Goal: Information Seeking & Learning: Learn about a topic

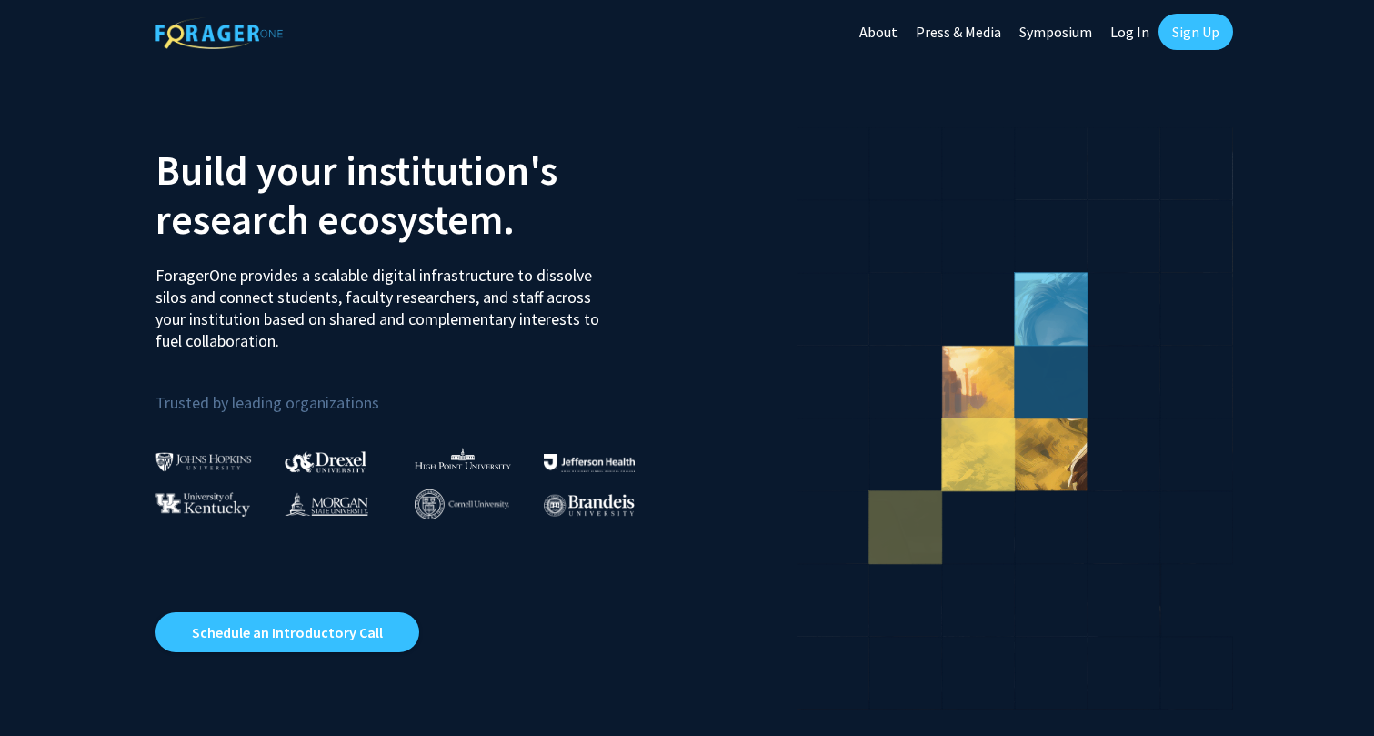
click at [1127, 38] on link "Log In" at bounding box center [1129, 32] width 57 height 64
select select
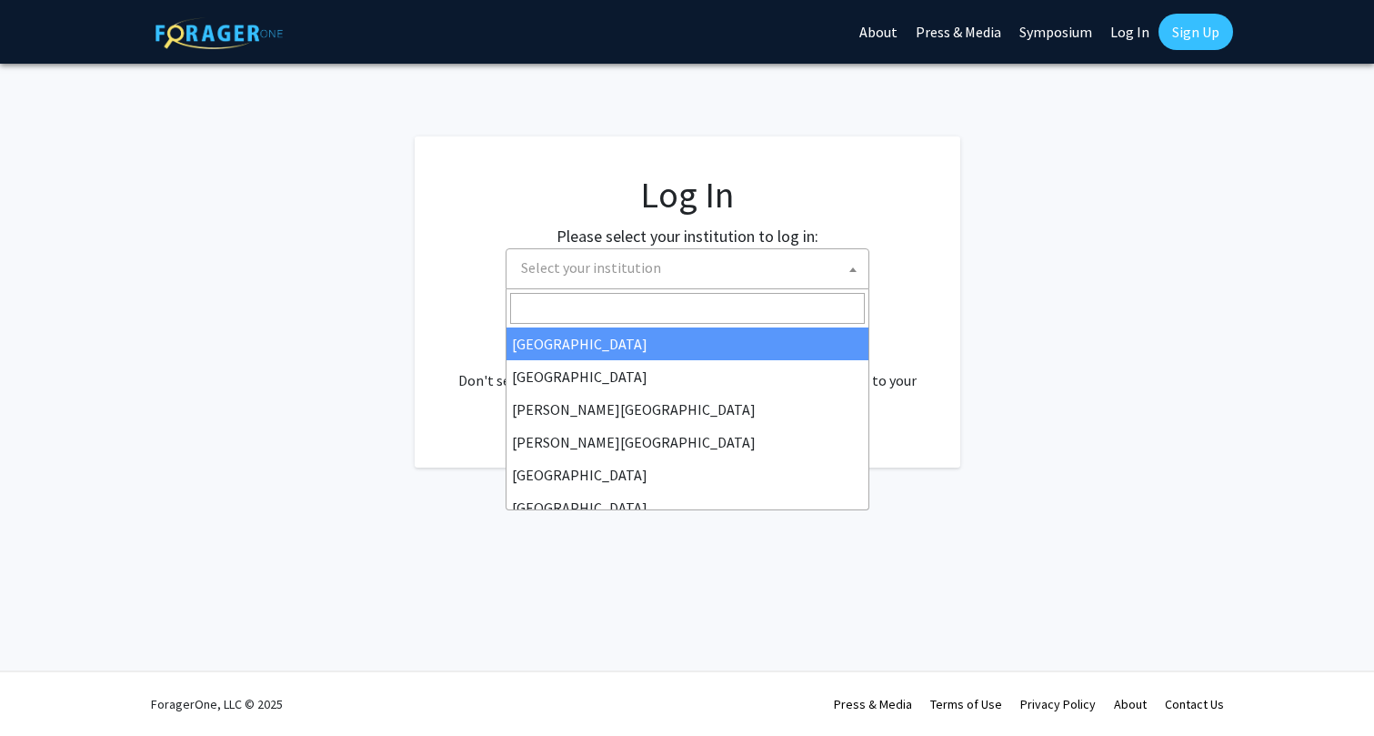
click at [789, 265] on span "Select your institution" at bounding box center [691, 267] width 355 height 37
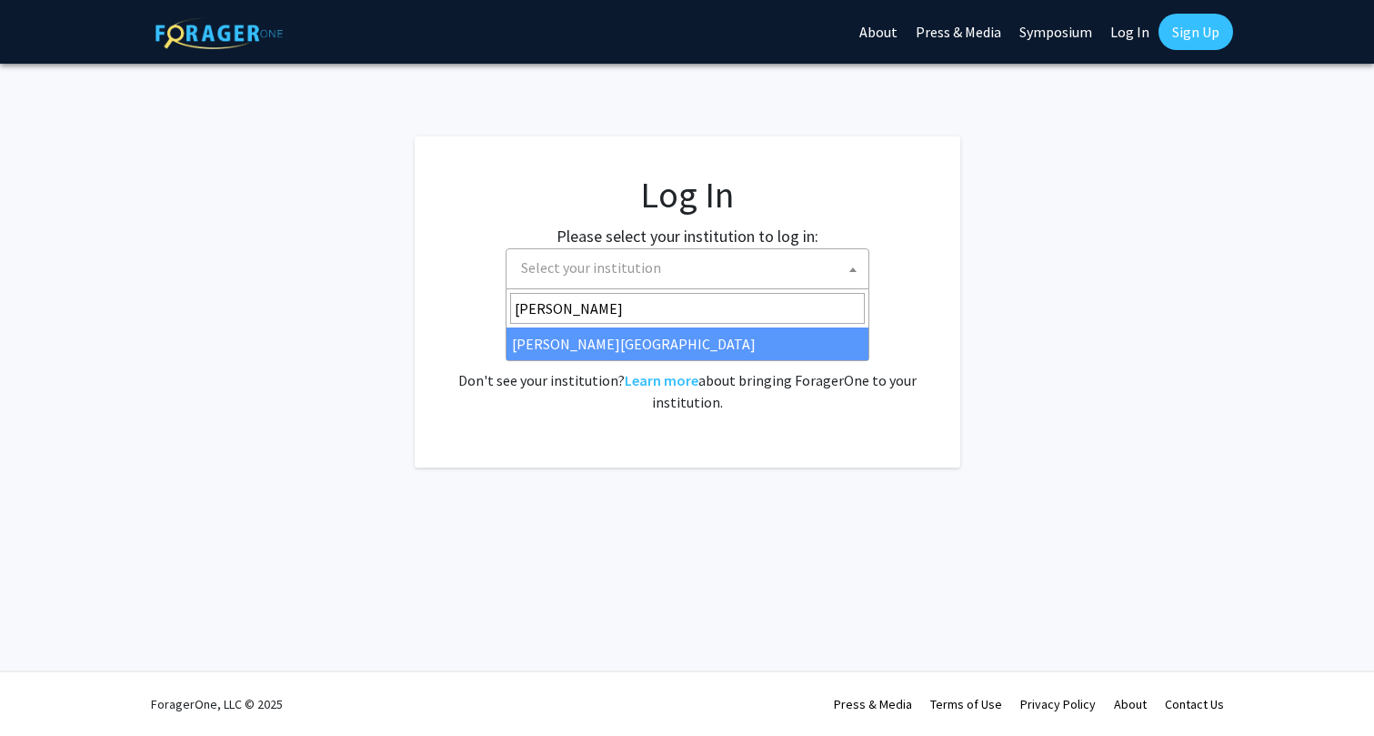
type input "[PERSON_NAME]"
select select "24"
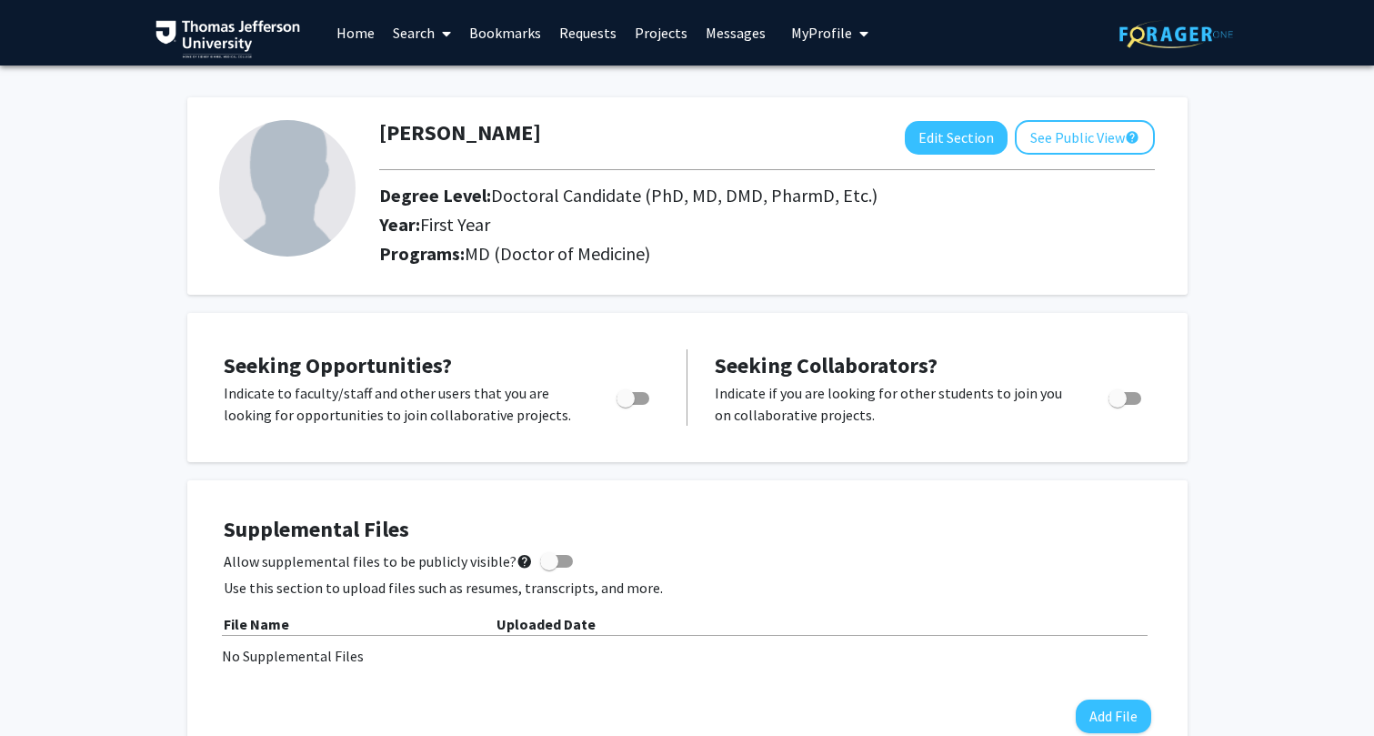
click at [421, 36] on link "Search" at bounding box center [422, 33] width 76 height 64
click at [355, 35] on link "Home" at bounding box center [355, 33] width 56 height 64
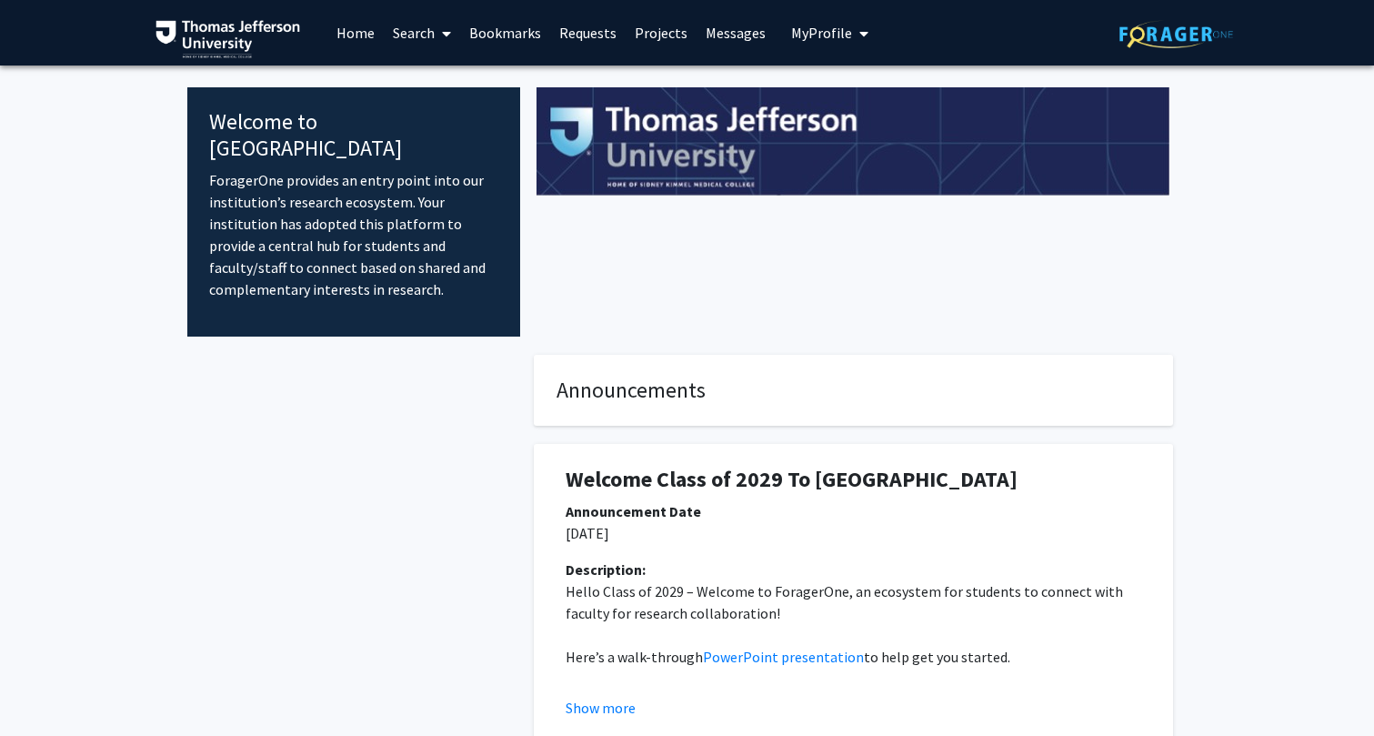
click at [427, 29] on link "Search" at bounding box center [422, 33] width 76 height 64
click at [423, 85] on span "Faculty/Staff" at bounding box center [451, 83] width 134 height 36
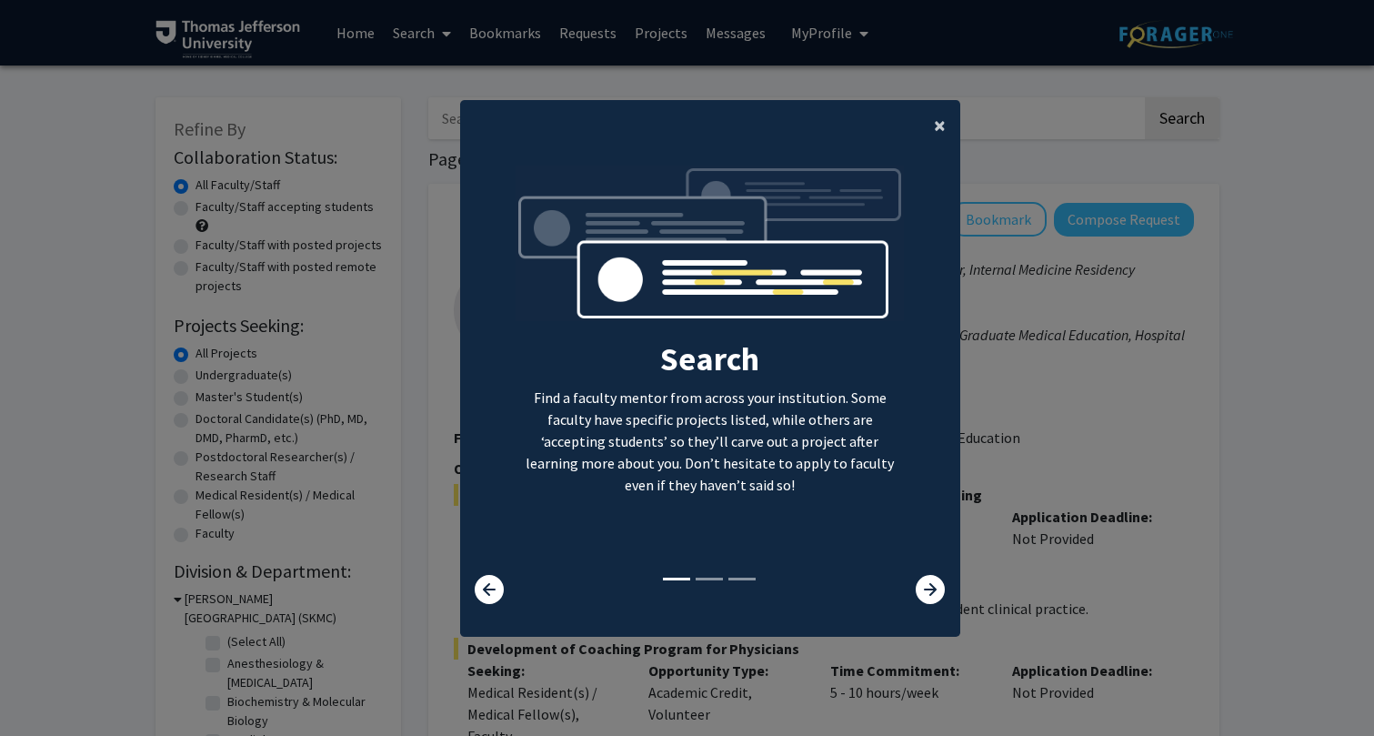
click at [947, 128] on button "×" at bounding box center [939, 125] width 41 height 51
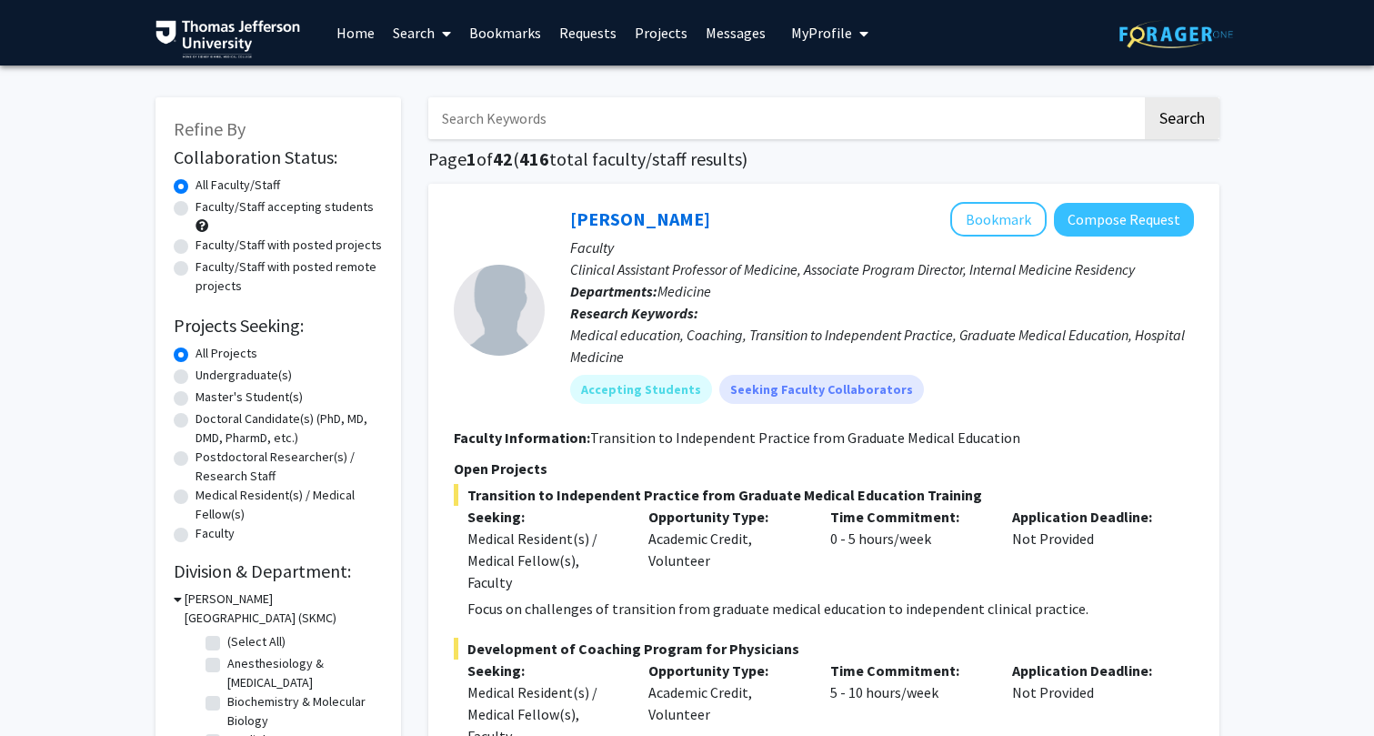
click at [894, 125] on input "Search Keywords" at bounding box center [785, 118] width 714 height 42
click at [1145, 97] on button "Search" at bounding box center [1182, 118] width 75 height 42
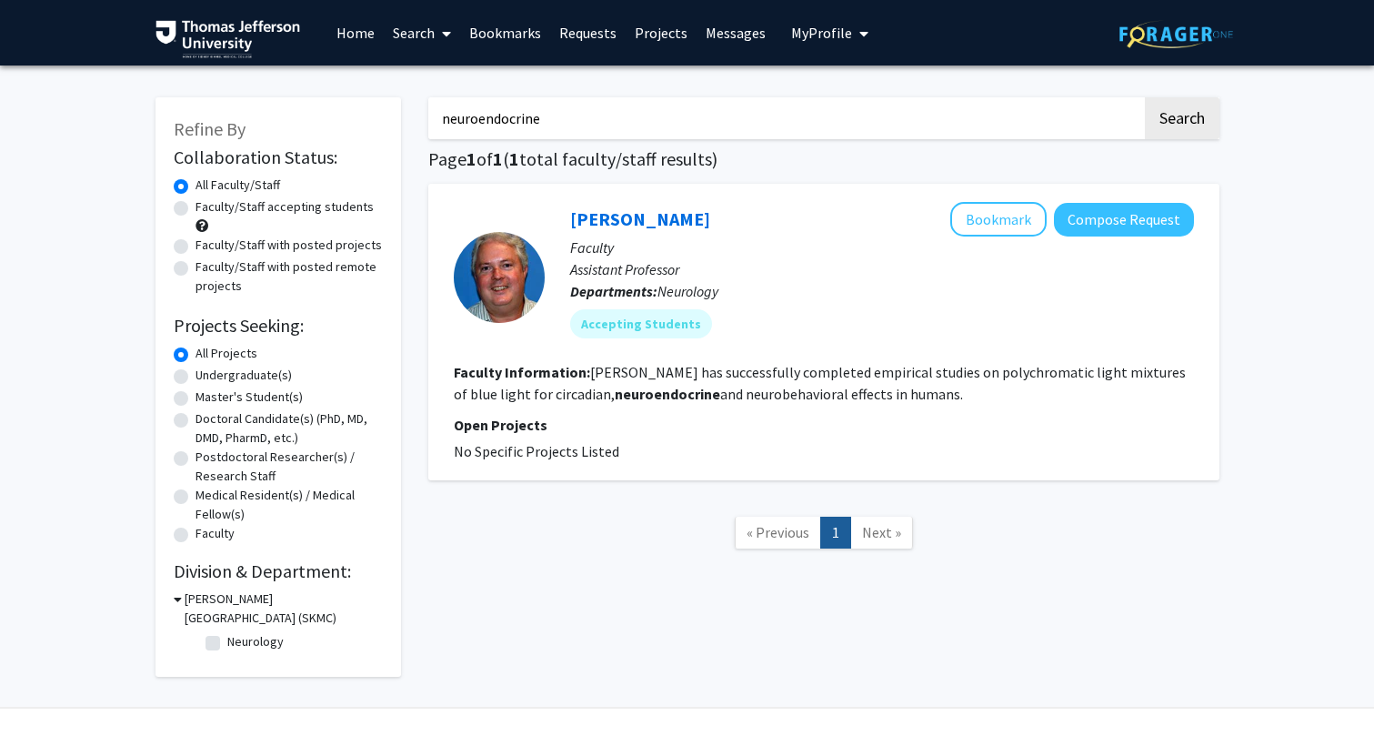
drag, startPoint x: 749, startPoint y: 117, endPoint x: 381, endPoint y: 118, distance: 368.3
click at [381, 118] on div "Refine By Collaboration Status: Collaboration Status All Faculty/Staff Collabor…" at bounding box center [687, 377] width 1091 height 597
type input "oncology"
click at [1145, 97] on button "Search" at bounding box center [1182, 118] width 75 height 42
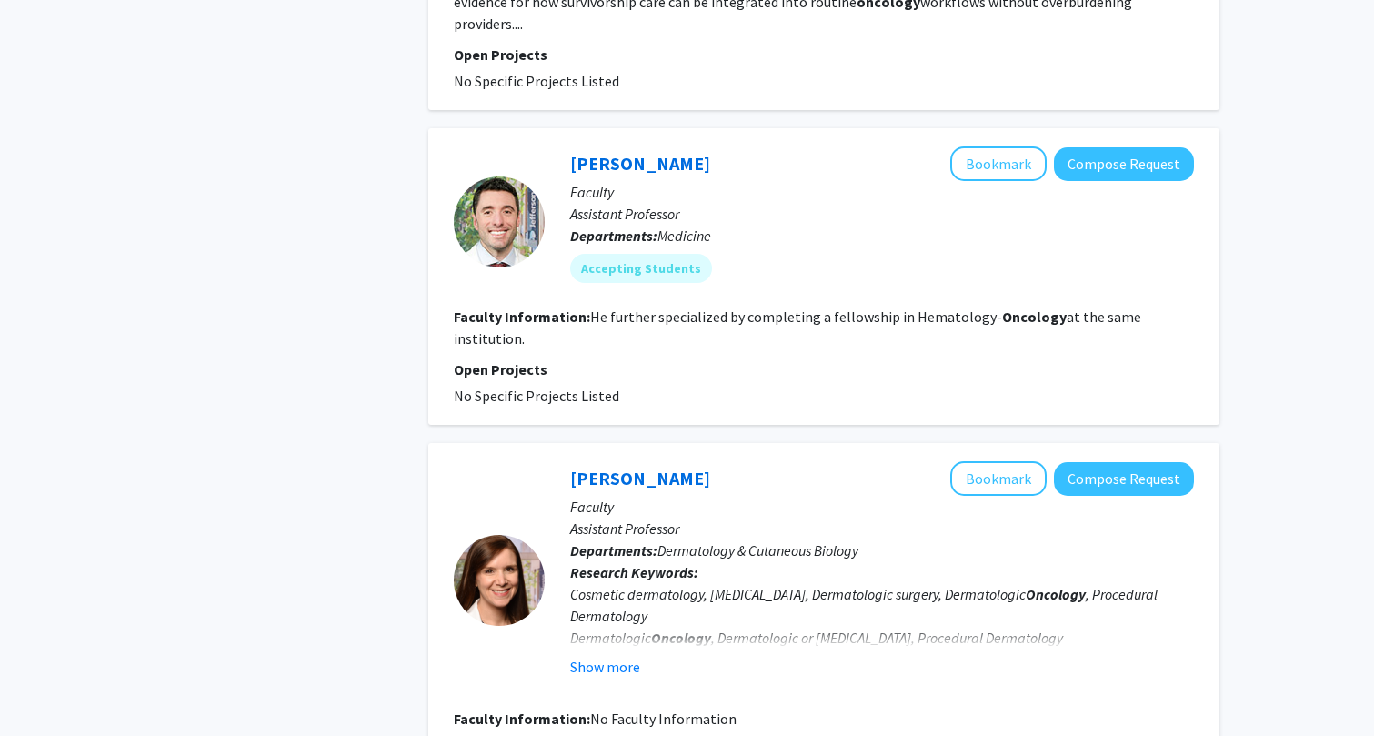
scroll to position [2836, 0]
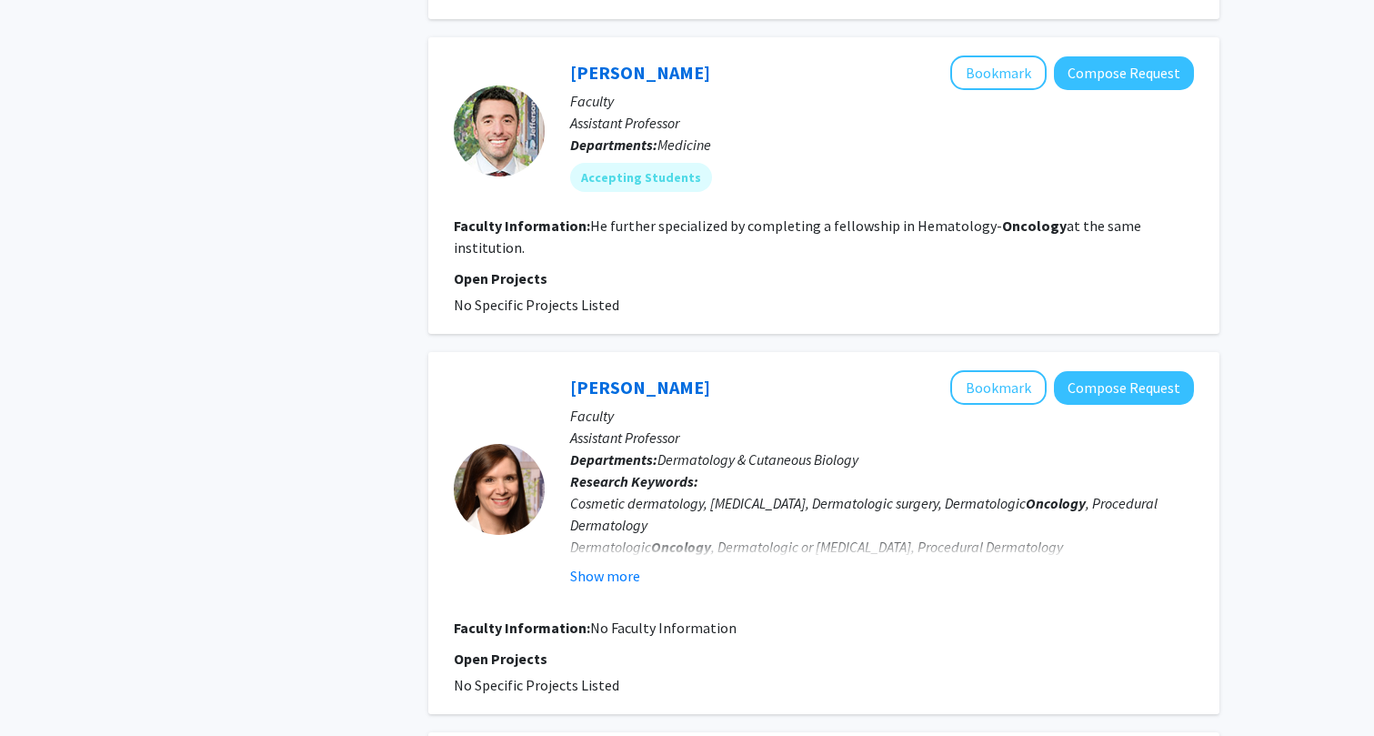
click at [1163, 492] on div "Cosmetic dermatology, Mohs surgery, Dermatologic surgery, Dermatologic Oncology…" at bounding box center [882, 535] width 624 height 87
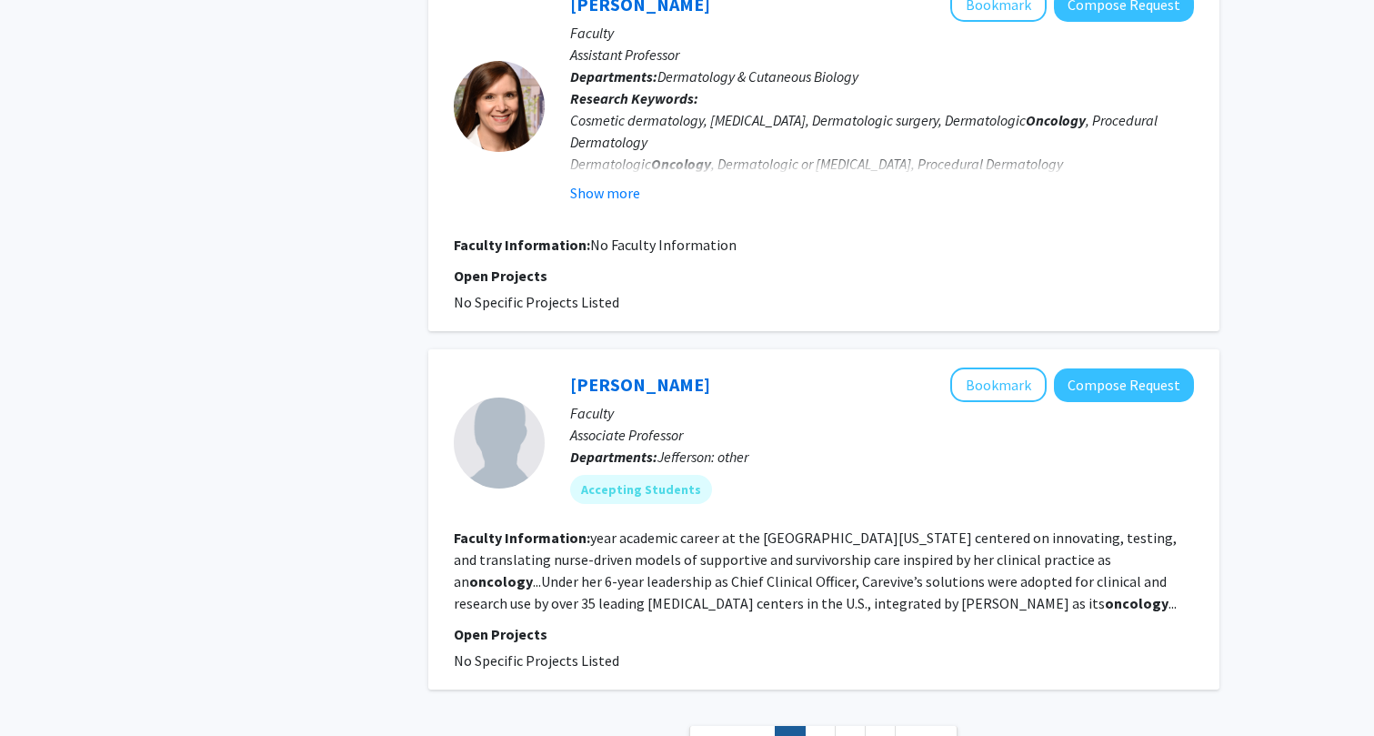
scroll to position [3243, 0]
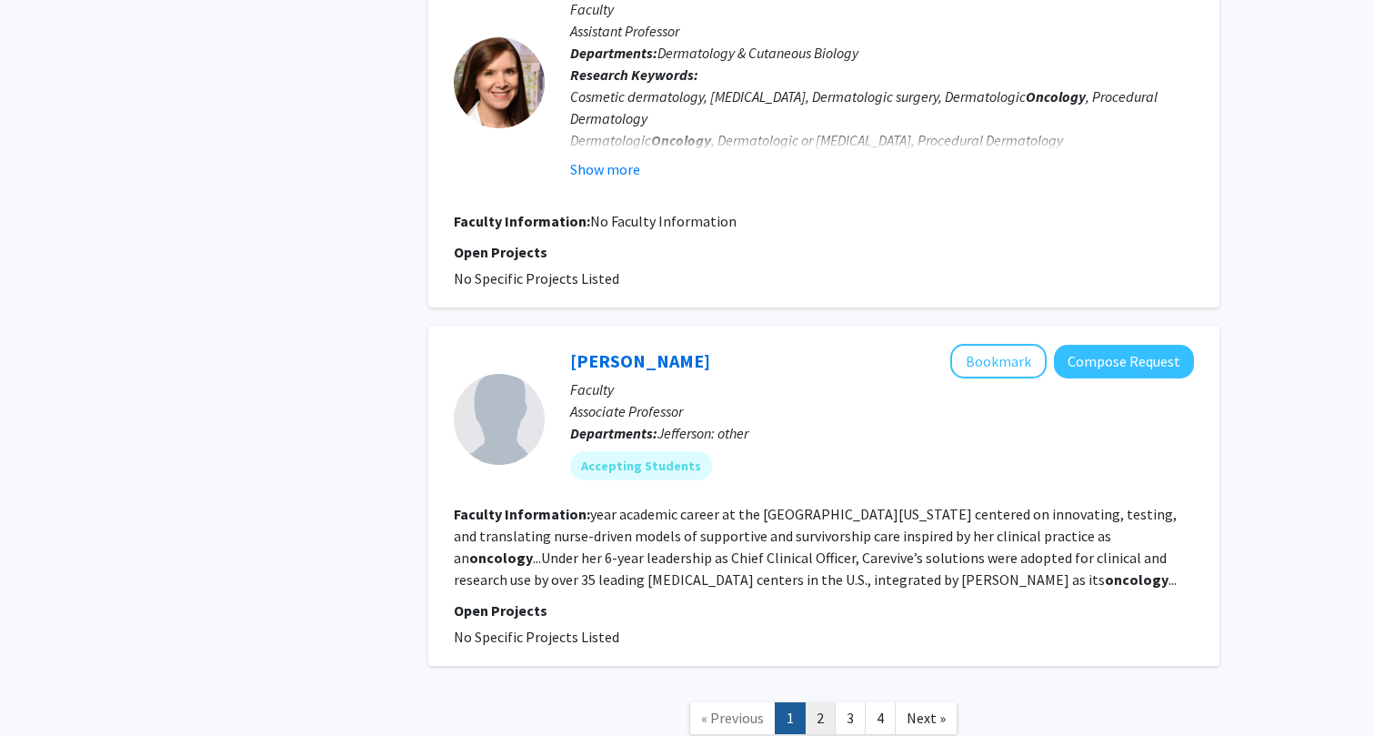
click at [825, 702] on link "2" at bounding box center [820, 718] width 31 height 32
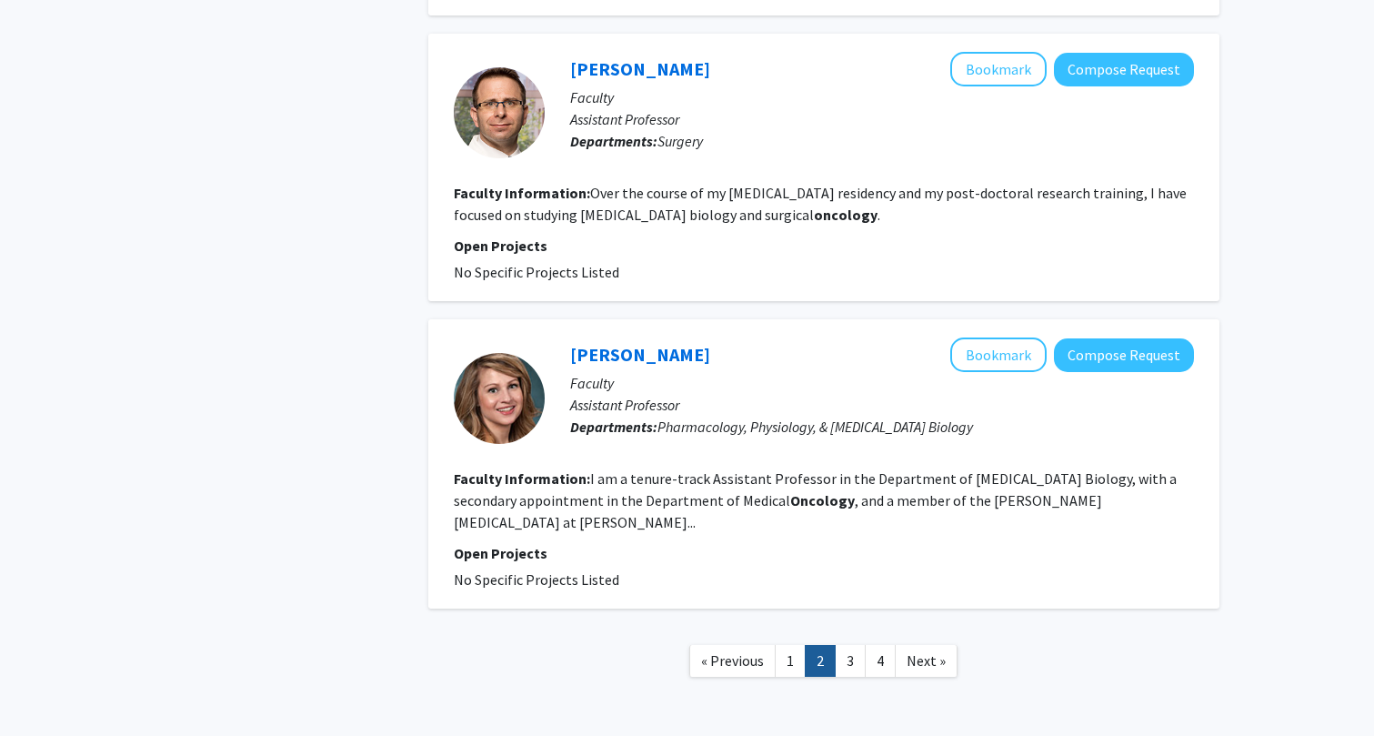
scroll to position [2786, 0]
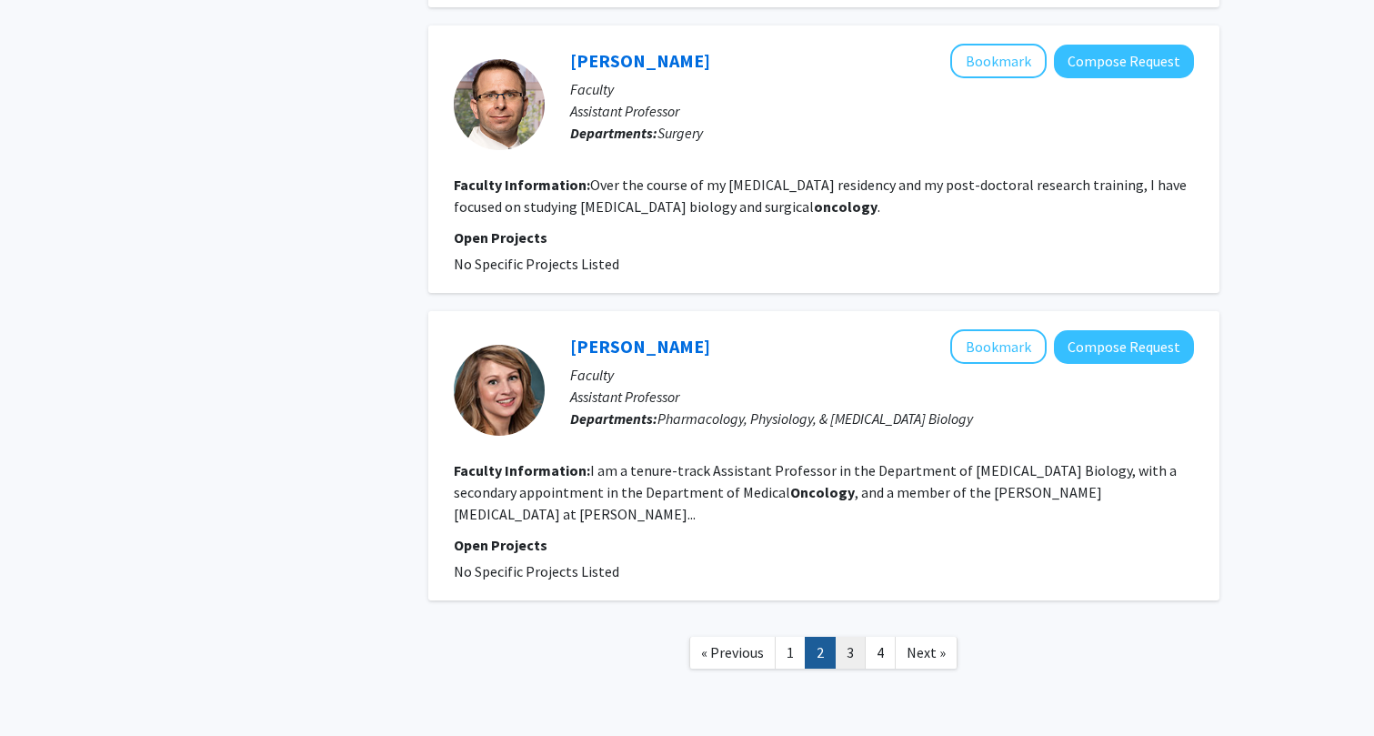
click at [857, 636] on link "3" at bounding box center [850, 652] width 31 height 32
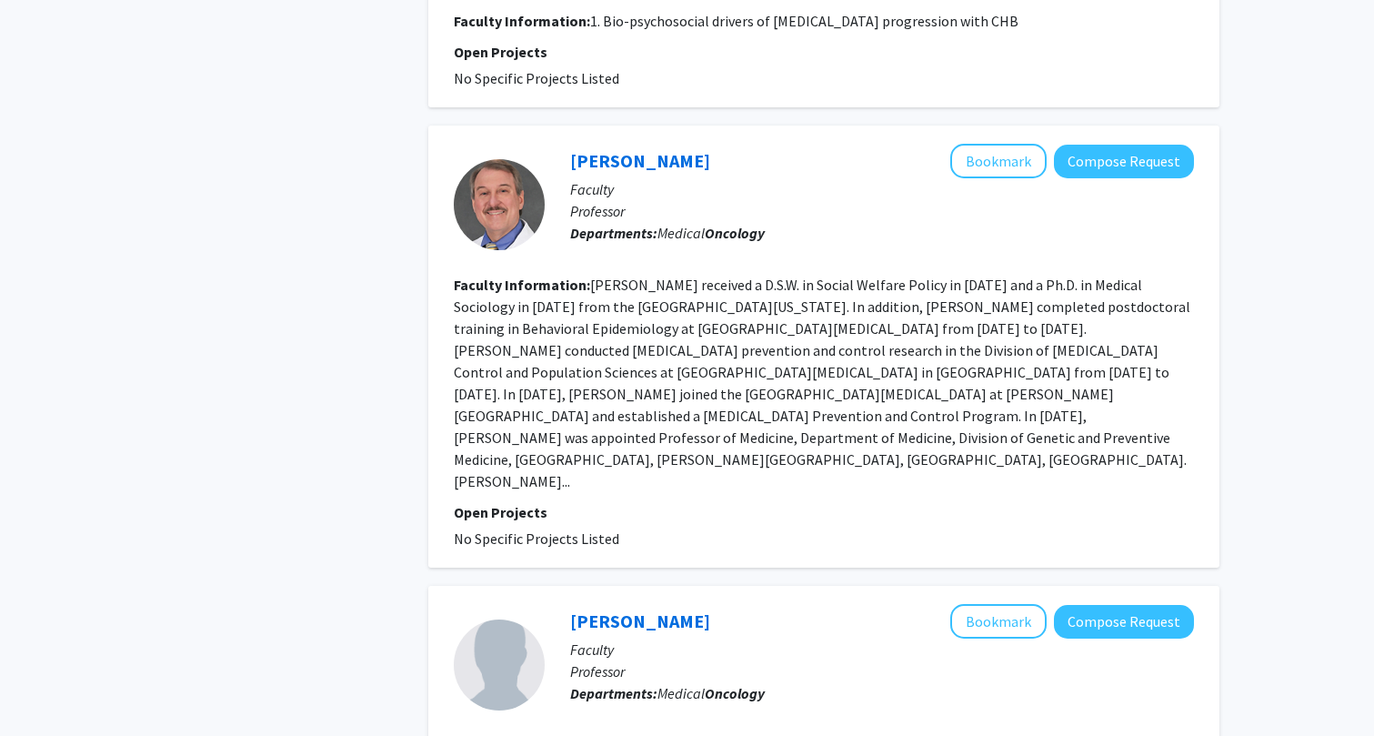
scroll to position [2922, 0]
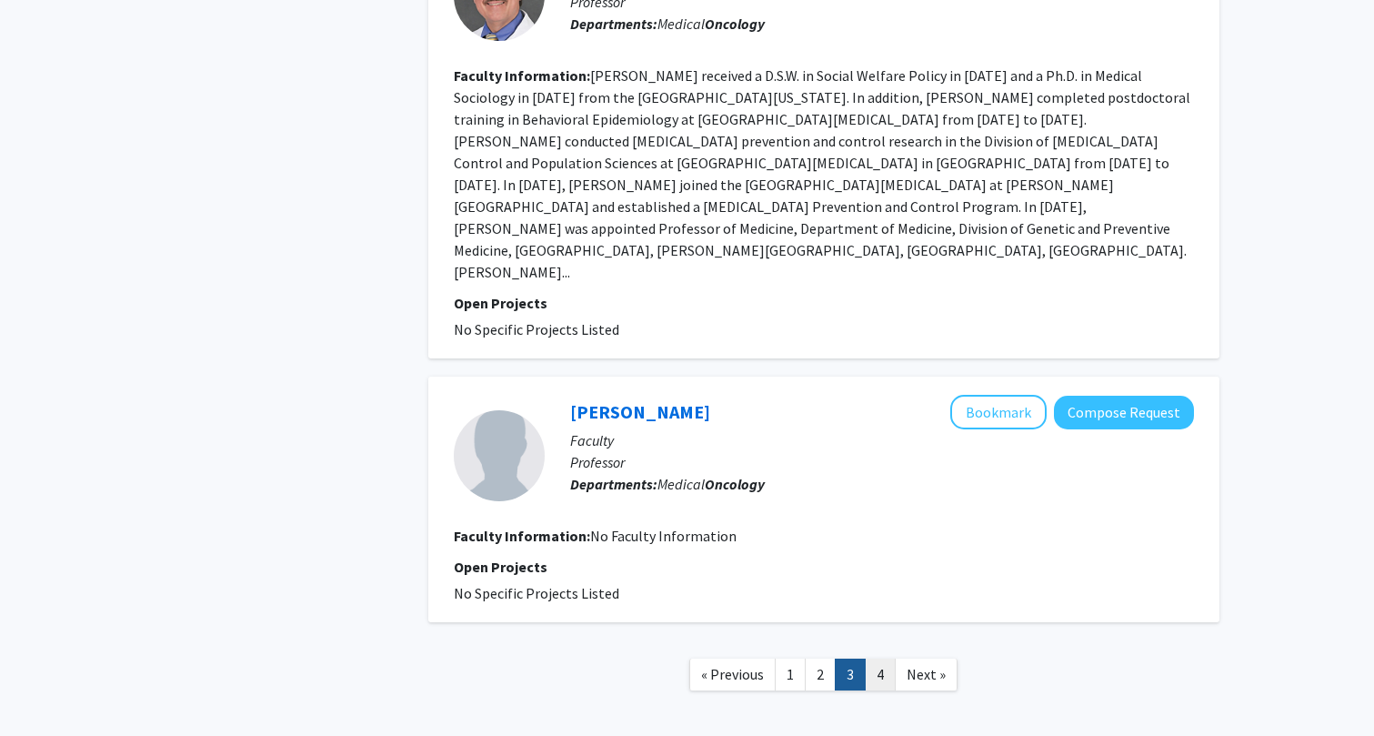
click at [871, 658] on link "4" at bounding box center [880, 674] width 31 height 32
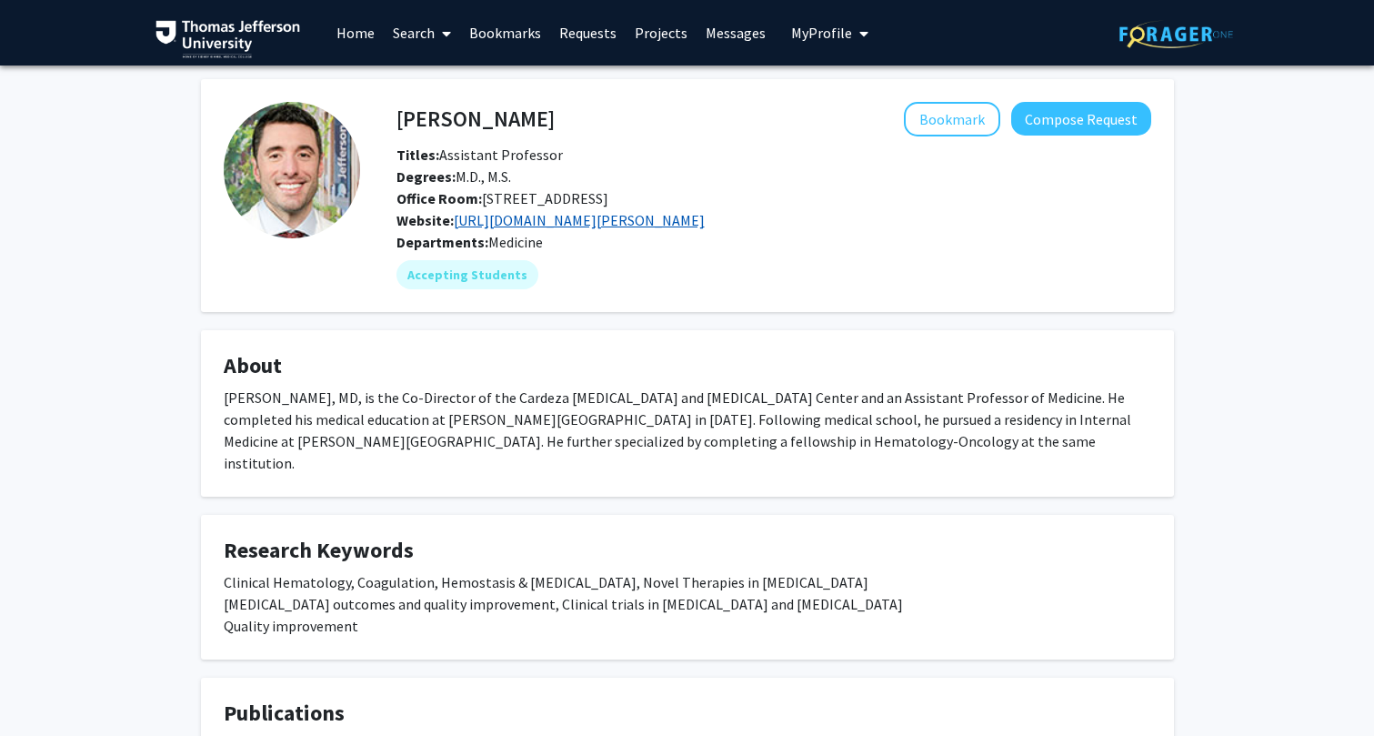
click at [679, 229] on link "https://www.jefferson.edu/academics/colleges-schools-institutes/skmc/department…" at bounding box center [579, 220] width 251 height 18
